Goal: Information Seeking & Learning: Learn about a topic

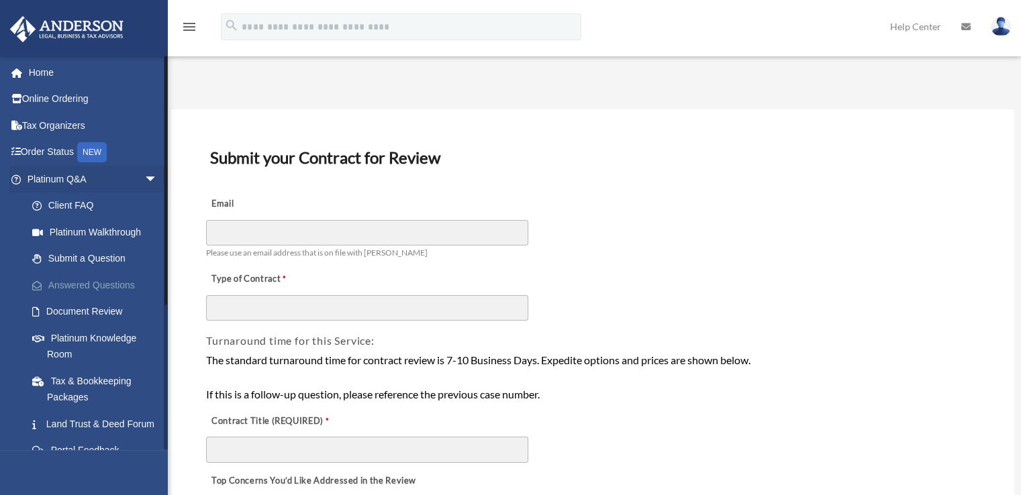
click at [104, 281] on link "Answered Questions" at bounding box center [98, 285] width 159 height 27
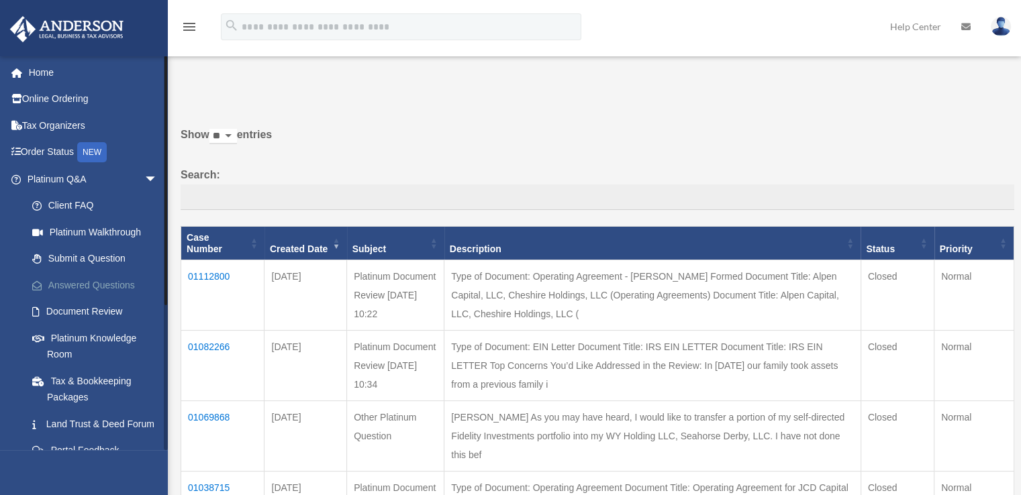
click at [99, 278] on link "Answered Questions" at bounding box center [98, 285] width 159 height 27
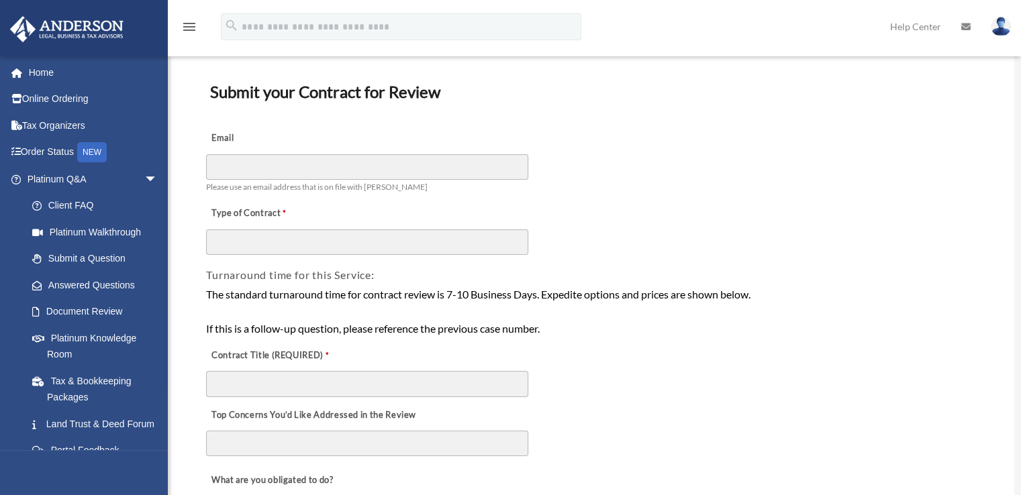
scroll to position [134, 0]
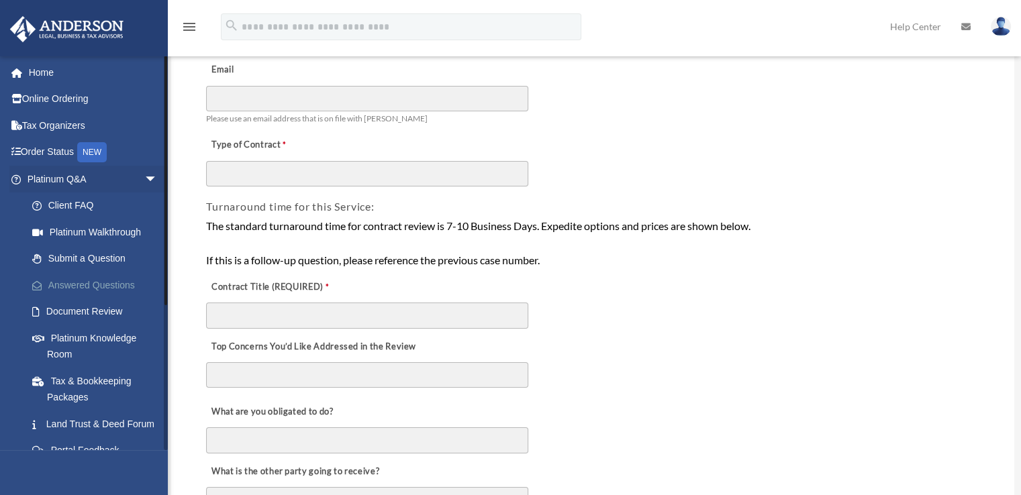
click at [104, 283] on link "Answered Questions" at bounding box center [98, 285] width 159 height 27
